Goal: Information Seeking & Learning: Learn about a topic

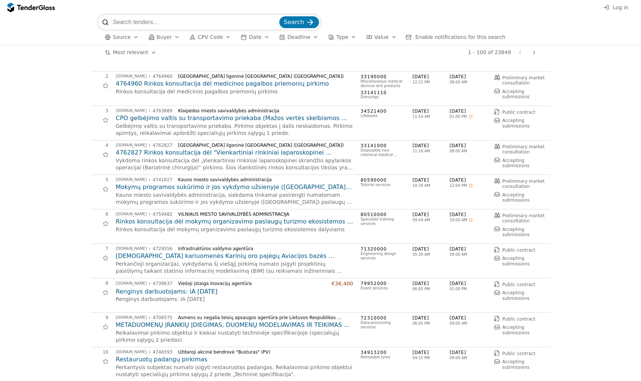
scroll to position [26, 0]
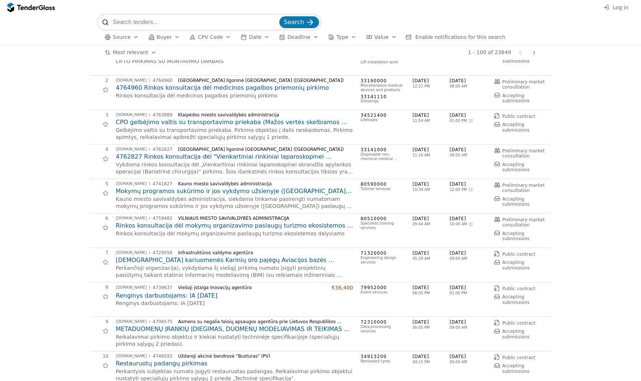
click at [188, 22] on input "search" at bounding box center [195, 22] width 165 height 15
type input "6"
type input "šauliu sajunga"
click at [300, 22] on button "Search" at bounding box center [299, 22] width 40 height 12
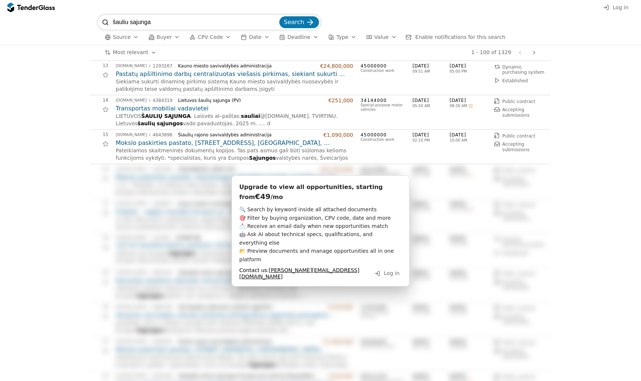
scroll to position [412, 0]
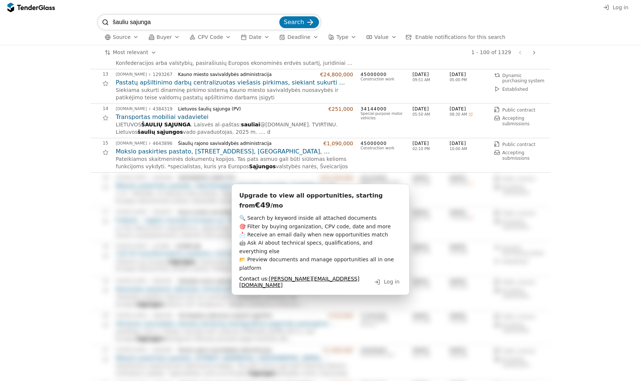
click at [159, 117] on h2 "Transportas mobiliai vadavietei" at bounding box center [234, 117] width 237 height 8
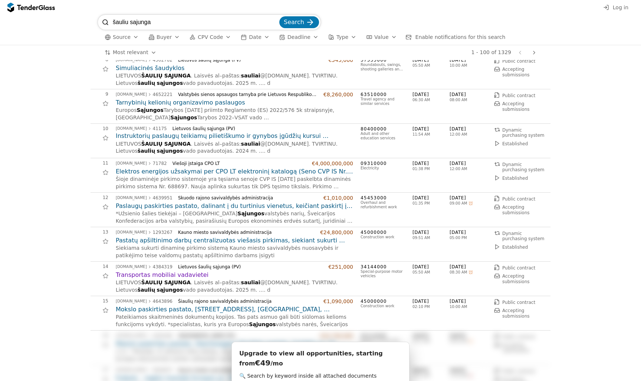
scroll to position [258, 0]
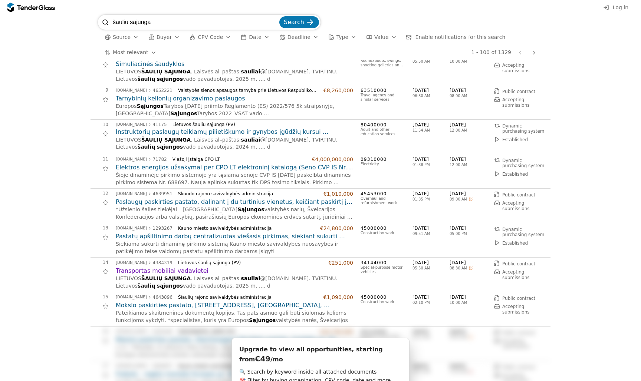
click at [151, 96] on h2 "Tarnybinių kelionių organizavimo paslaugos" at bounding box center [234, 99] width 237 height 8
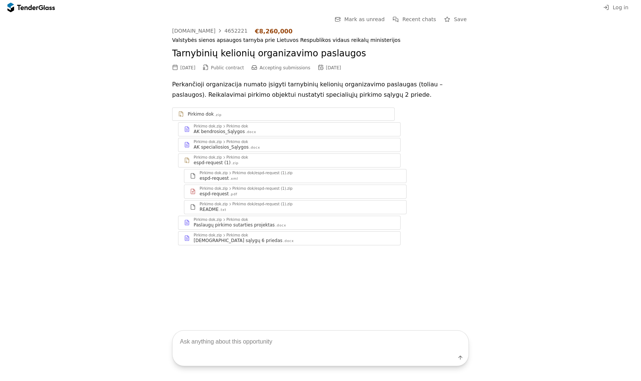
click at [215, 131] on div "AK bendrosios_Sąlygos" at bounding box center [219, 132] width 51 height 6
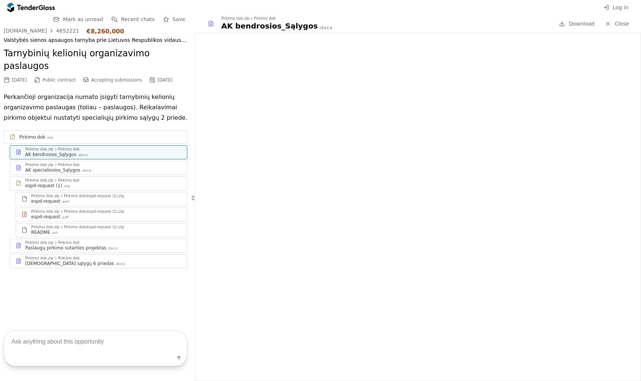
click at [55, 245] on div "Paslaugų pirkimo sutarties projektas" at bounding box center [65, 248] width 81 height 6
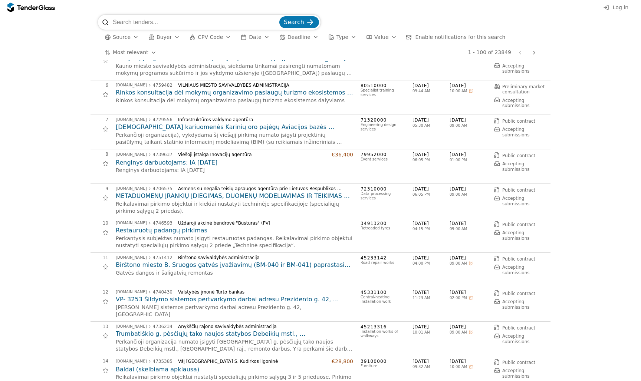
scroll to position [161, 0]
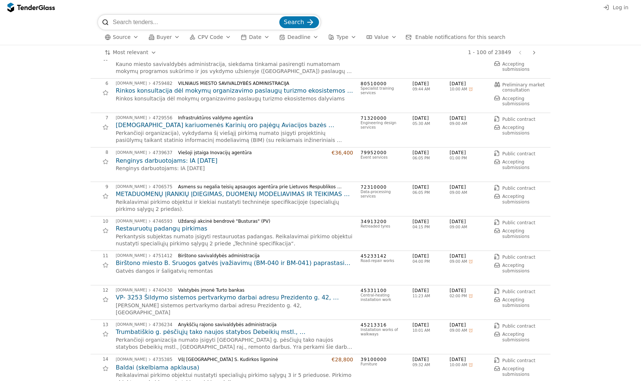
click at [178, 162] on h2 "Renginys darbuotojams: IA [DATE]" at bounding box center [234, 161] width 237 height 8
